Goal: Task Accomplishment & Management: Manage account settings

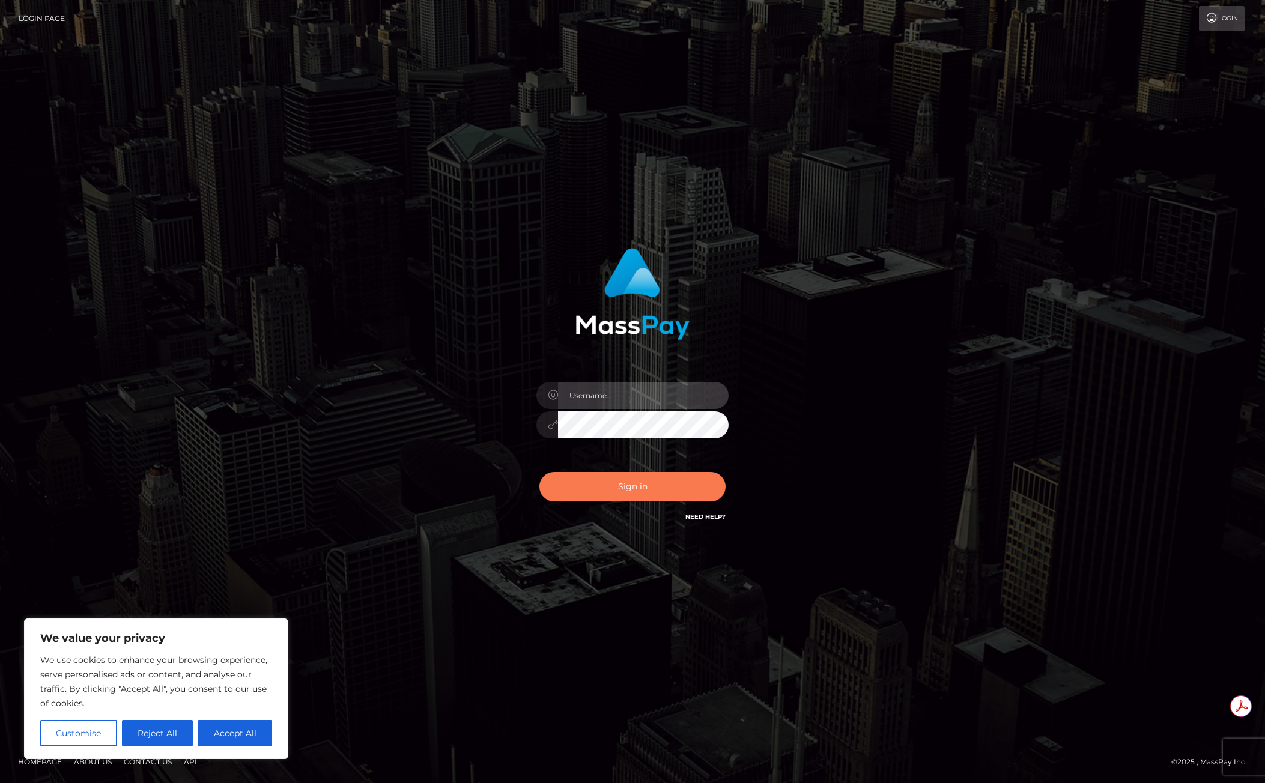
type input "mollica.icf"
click at [648, 491] on button "Sign in" at bounding box center [632, 486] width 186 height 29
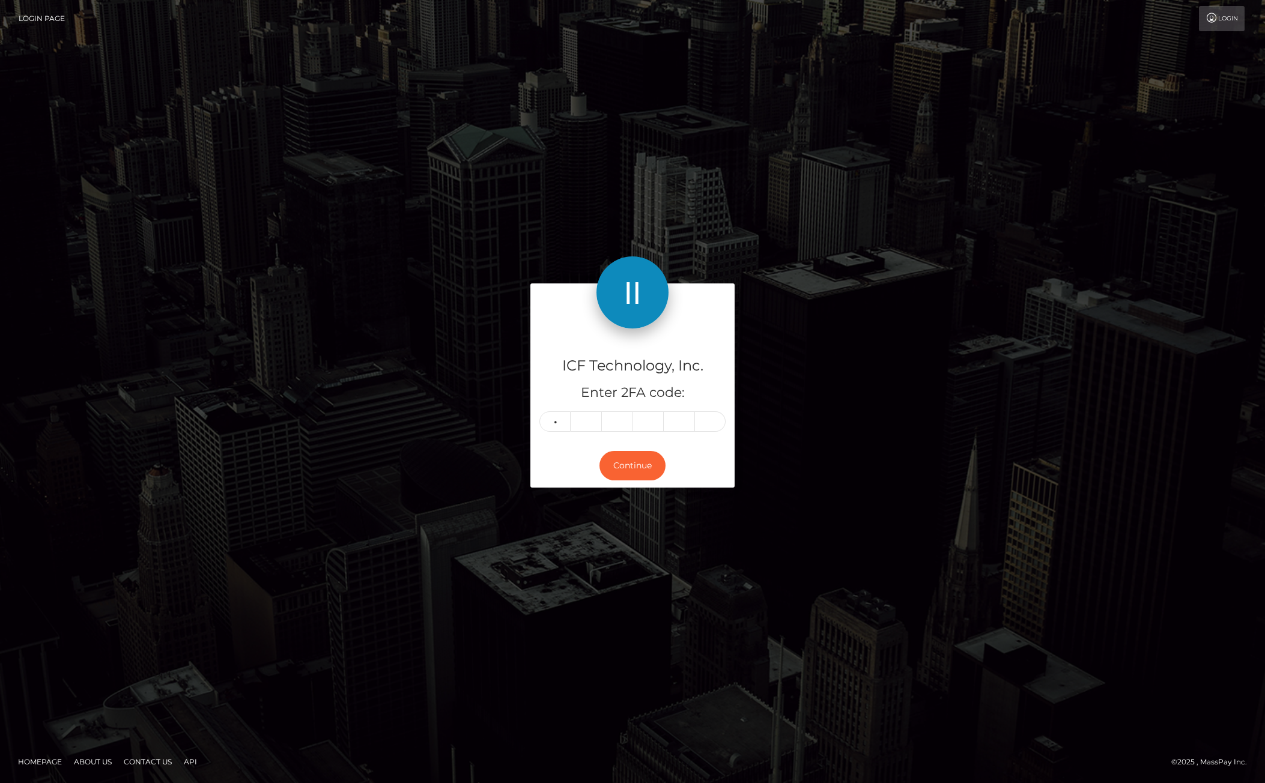
type input "4"
type input "6"
type input "3"
type input "8"
type input "4"
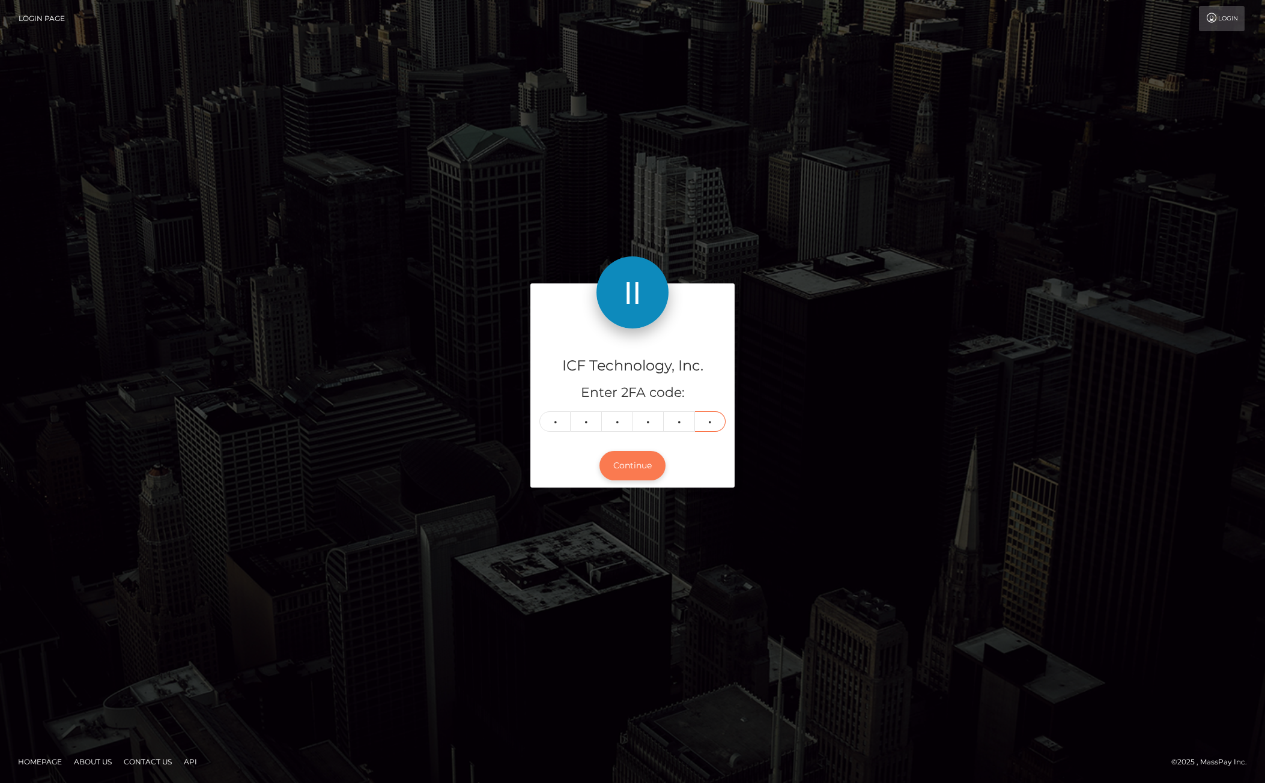
type input "9"
click at [644, 477] on button "Continue" at bounding box center [633, 465] width 66 height 29
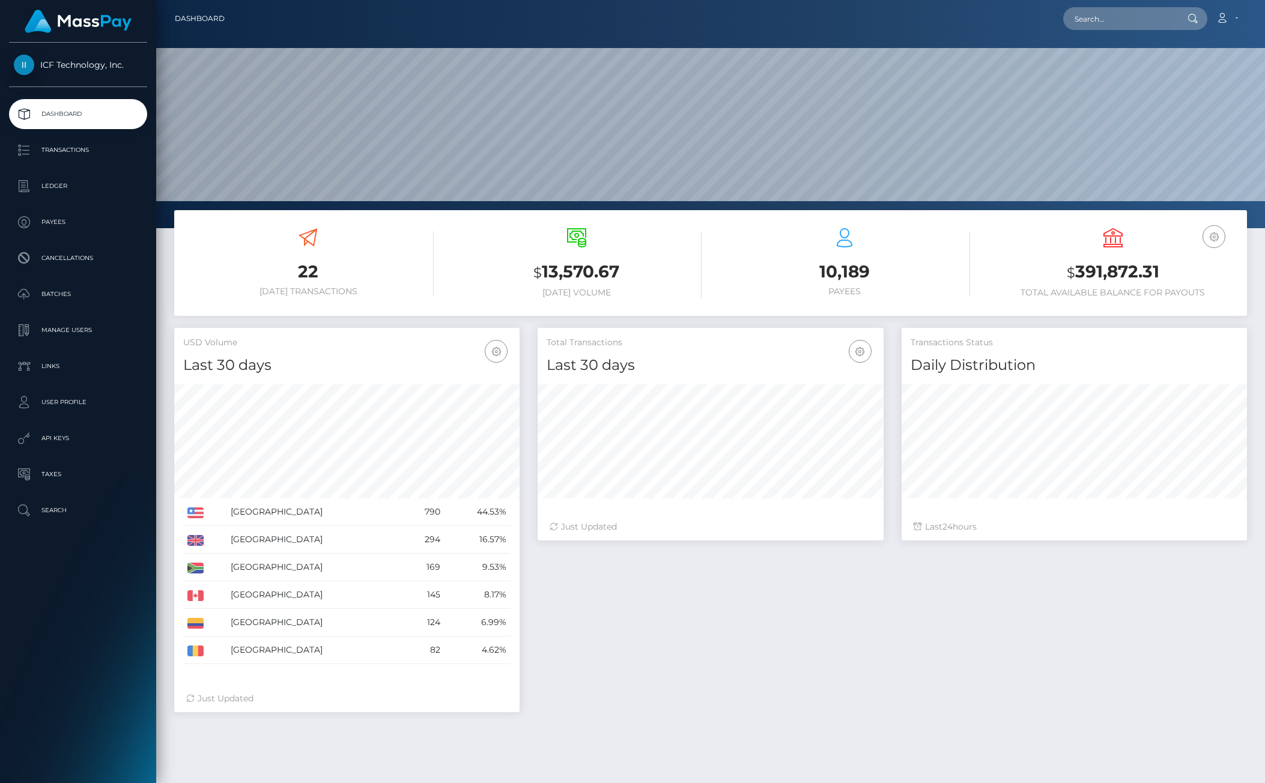
click at [73, 300] on p "Batches" at bounding box center [78, 294] width 129 height 18
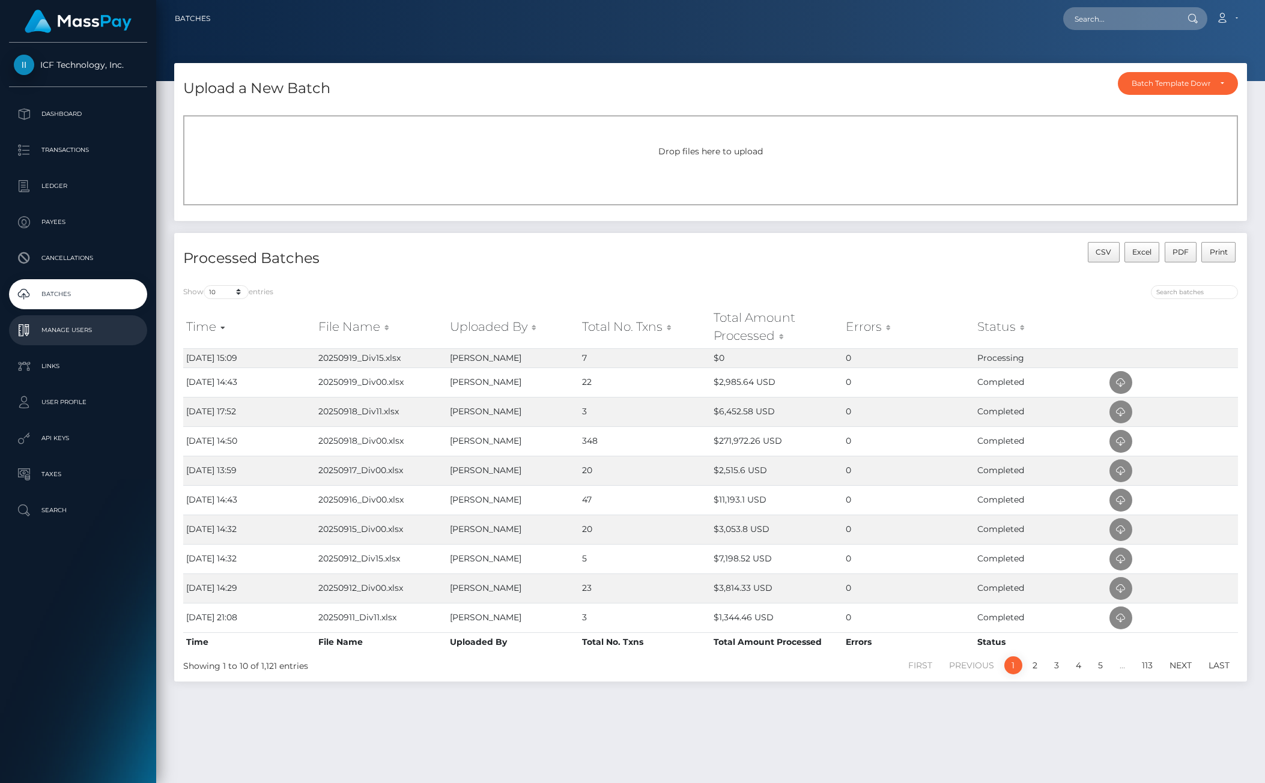
click at [73, 322] on p "Manage Users" at bounding box center [78, 330] width 129 height 18
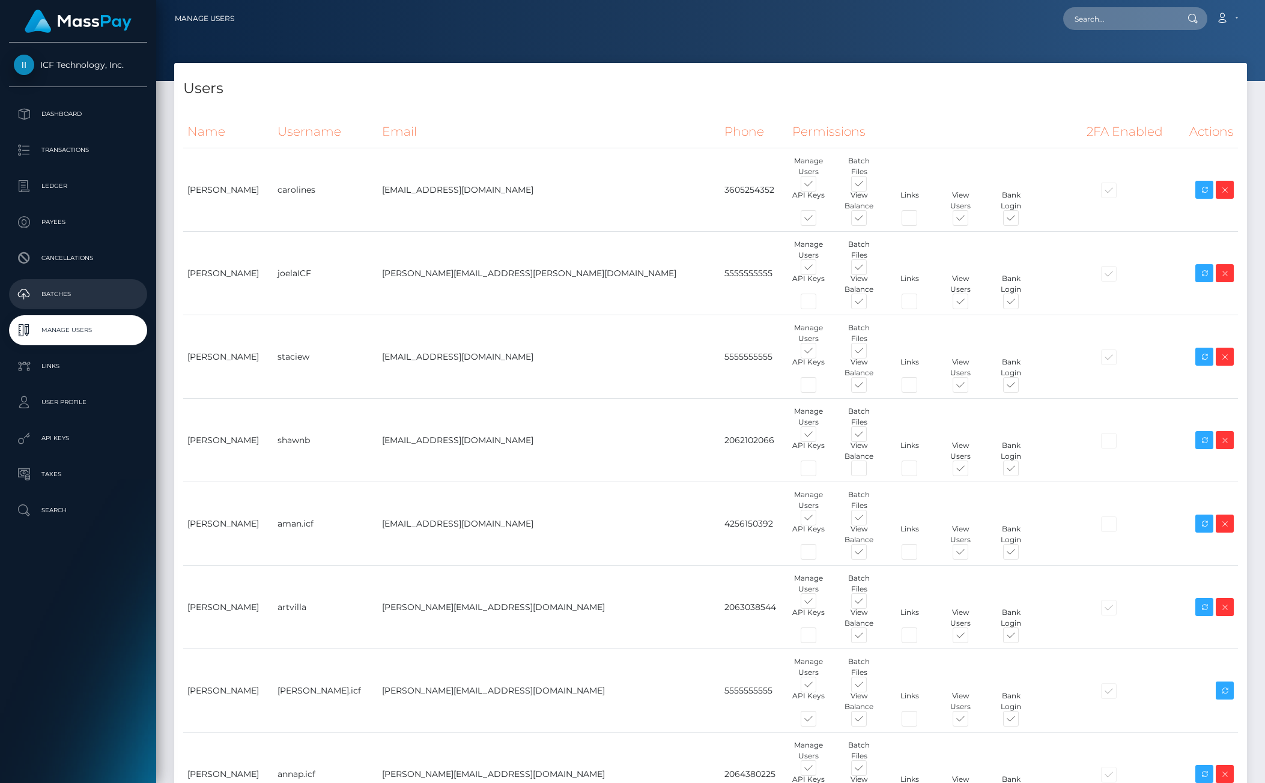
click at [77, 298] on p "Batches" at bounding box center [78, 294] width 129 height 18
